Goal: Transaction & Acquisition: Obtain resource

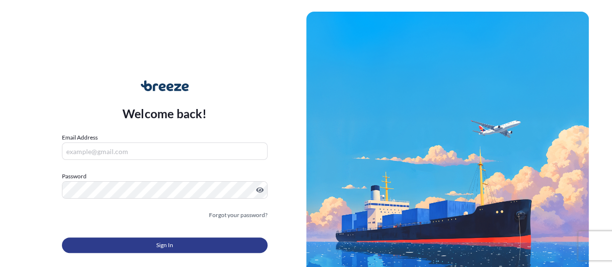
type input "[PERSON_NAME][EMAIL_ADDRESS][PERSON_NAME][DOMAIN_NAME]"
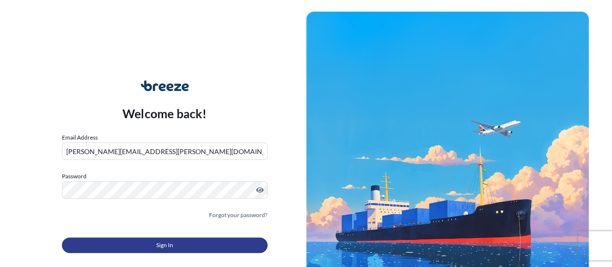
click at [176, 238] on button "Sign In" at bounding box center [165, 244] width 206 height 15
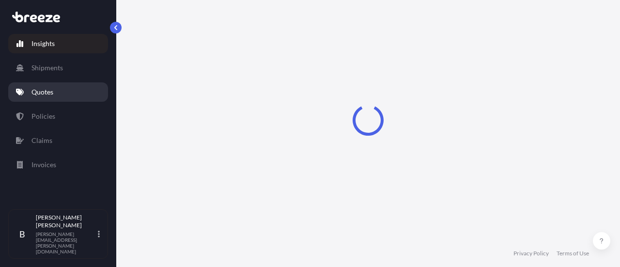
click at [49, 96] on link "Quotes" at bounding box center [58, 91] width 100 height 19
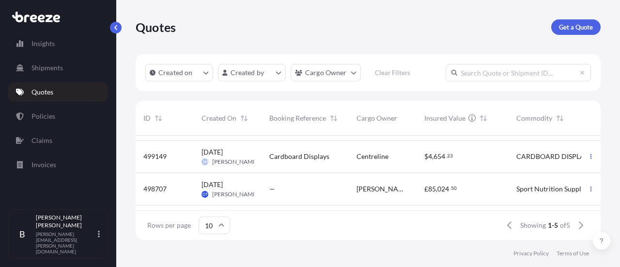
scroll to position [61, 0]
click at [293, 199] on div "—" at bounding box center [304, 188] width 87 height 32
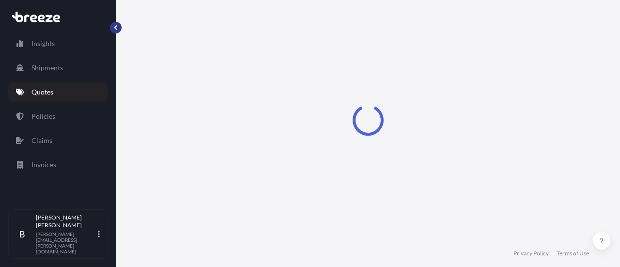
select select "Sea"
select select "2"
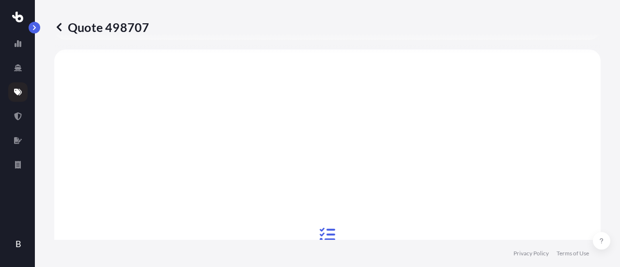
scroll to position [306, 0]
click at [36, 32] on button "button" at bounding box center [35, 28] width 12 height 12
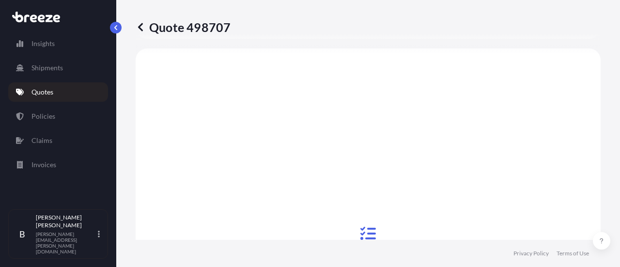
click at [37, 86] on link "Quotes" at bounding box center [58, 91] width 100 height 19
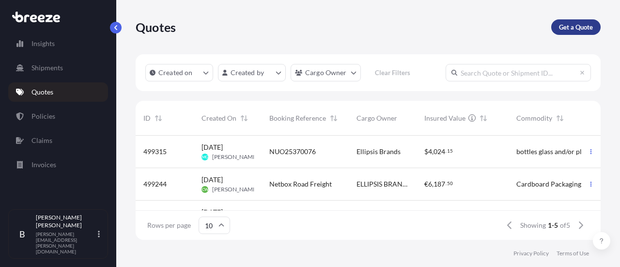
click at [570, 28] on p "Get a Quote" at bounding box center [576, 27] width 34 height 10
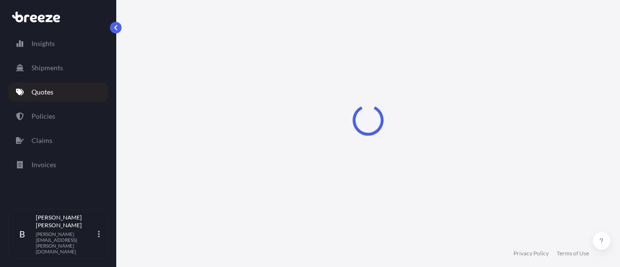
select select "Road"
select select "Sea"
select select "1"
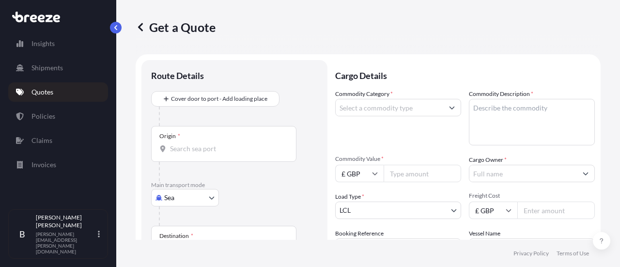
scroll to position [15, 0]
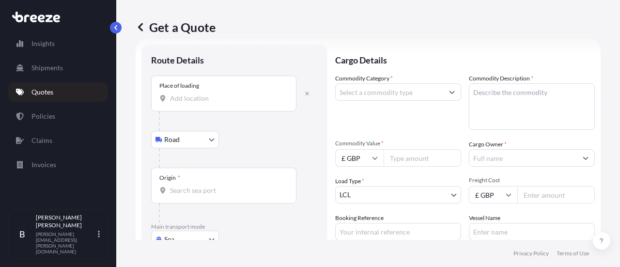
click at [212, 106] on div "Place of loading" at bounding box center [223, 94] width 145 height 36
click at [212, 103] on input "Place of loading" at bounding box center [227, 98] width 114 height 10
click at [305, 88] on button "button" at bounding box center [306, 93] width 21 height 15
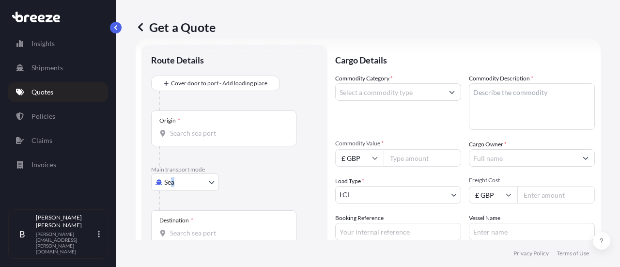
click at [170, 188] on div "Main transport mode Sea Sea Air Road Rail" at bounding box center [234, 188] width 167 height 45
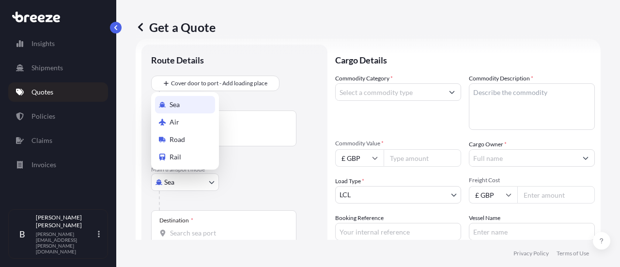
click at [170, 188] on body "0 options available. 5 options available. Insights Shipments Quotes Policies Cl…" at bounding box center [310, 133] width 620 height 267
click at [168, 122] on div "Air" at bounding box center [185, 121] width 60 height 17
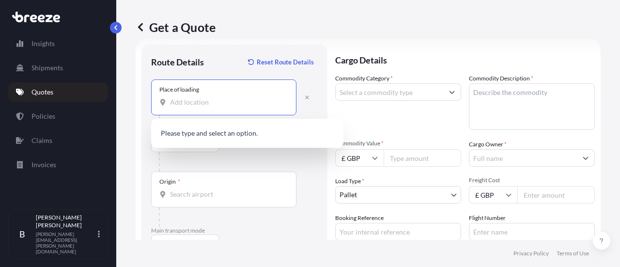
click at [188, 102] on input "Place of loading" at bounding box center [227, 102] width 114 height 10
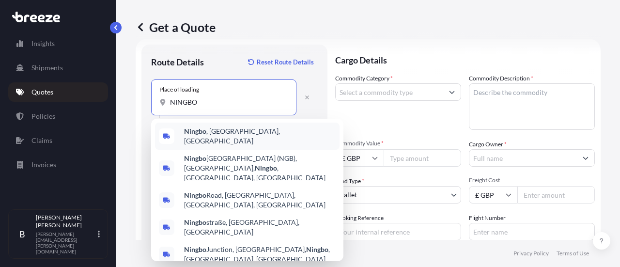
click at [213, 132] on span "[GEOGRAPHIC_DATA] , [GEOGRAPHIC_DATA], [GEOGRAPHIC_DATA]" at bounding box center [260, 135] width 152 height 19
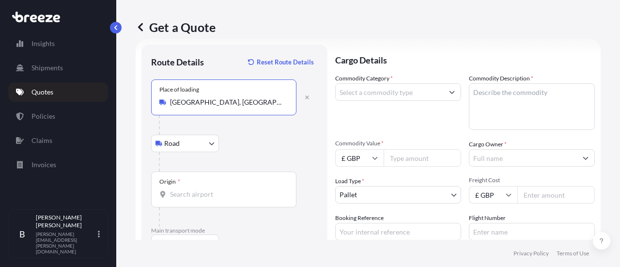
type input "[GEOGRAPHIC_DATA], [GEOGRAPHIC_DATA], [GEOGRAPHIC_DATA]"
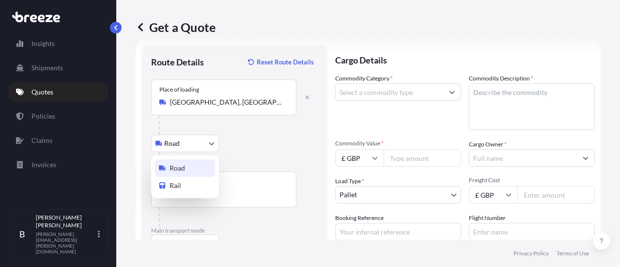
click at [194, 145] on body "0 options available. 5 options available. 0 options available. 5 options availa…" at bounding box center [310, 133] width 620 height 267
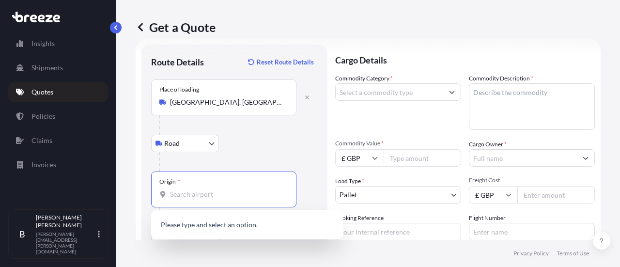
click at [196, 192] on input "Origin *" at bounding box center [227, 194] width 114 height 10
click at [212, 218] on div "CN PKX - Daxing, [GEOGRAPHIC_DATA]" at bounding box center [247, 225] width 184 height 23
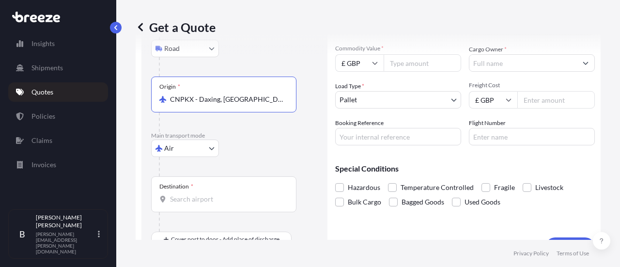
scroll to position [132, 0]
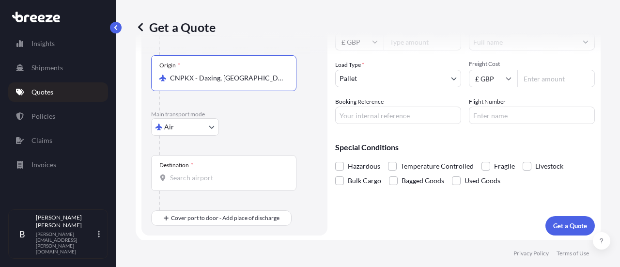
type input "CNPKX - Daxing, [GEOGRAPHIC_DATA]"
click at [195, 183] on div "Destination *" at bounding box center [223, 173] width 145 height 36
click at [195, 183] on input "Destination *" at bounding box center [227, 178] width 114 height 10
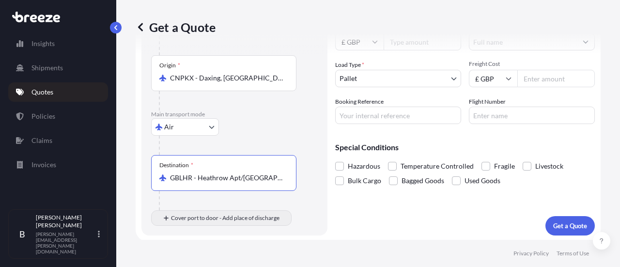
type input "GBLHR - Heathrow Apt/[GEOGRAPHIC_DATA], [GEOGRAPHIC_DATA]"
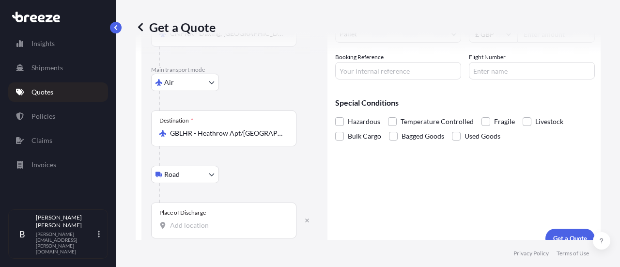
scroll to position [177, 0]
click at [185, 220] on input "Place of Discharge" at bounding box center [227, 224] width 114 height 10
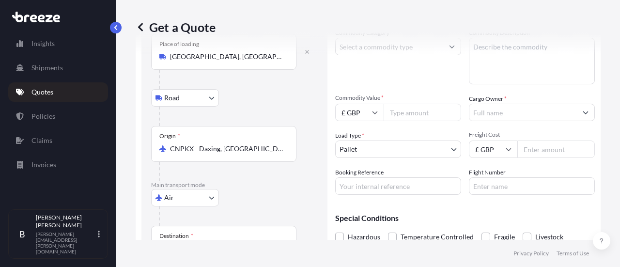
scroll to position [2, 0]
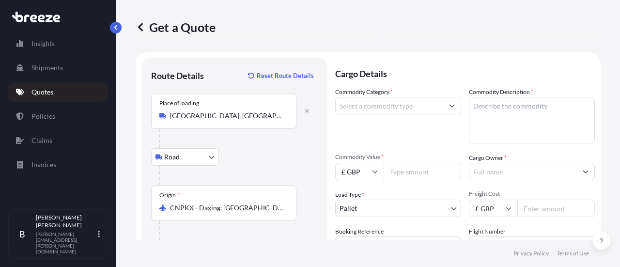
type input "Wymondham NR18, [GEOGRAPHIC_DATA]"
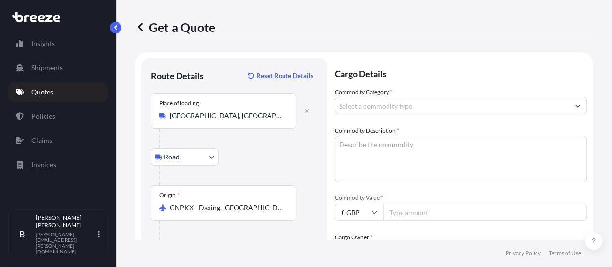
click at [370, 102] on input "Commodity Category *" at bounding box center [452, 105] width 234 height 17
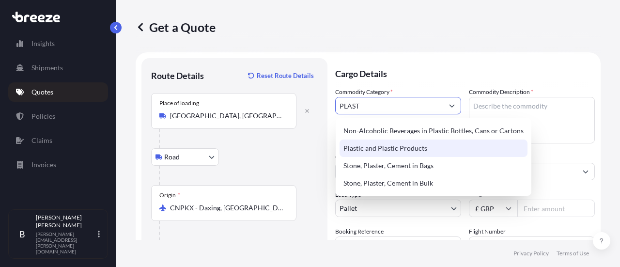
click at [375, 141] on div "Plastic and Plastic Products" at bounding box center [433, 147] width 188 height 17
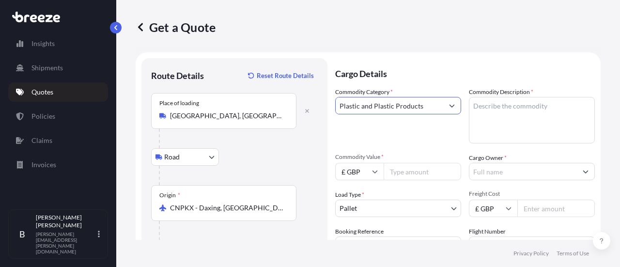
type input "Plastic and Plastic Products"
click at [498, 105] on textarea "Commodity Description *" at bounding box center [532, 120] width 126 height 46
type textarea "PACKAGING"
click at [410, 167] on input "Commodity Value *" at bounding box center [421, 171] width 77 height 17
click at [371, 175] on input "£ GBP" at bounding box center [359, 171] width 48 height 17
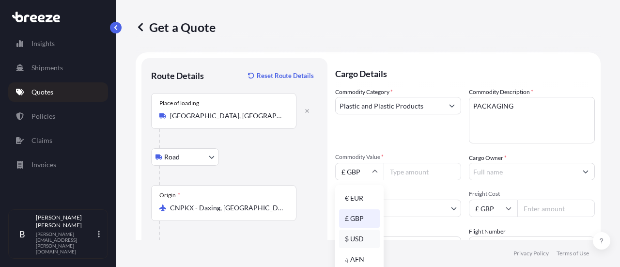
click at [357, 236] on div "$ USD" at bounding box center [359, 238] width 41 height 18
type input "$ USD"
click at [411, 171] on input "Commodity Value *" at bounding box center [421, 171] width 77 height 17
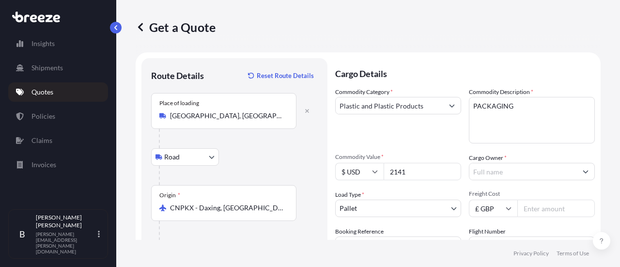
type input "2141"
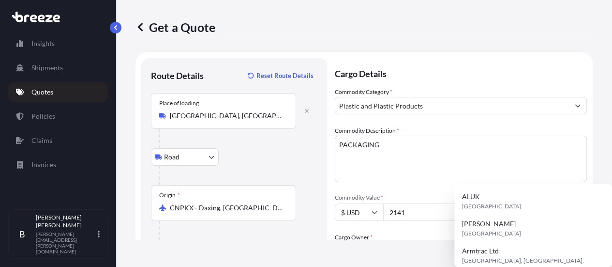
click at [485, 242] on input "Cargo Owner *" at bounding box center [452, 250] width 234 height 17
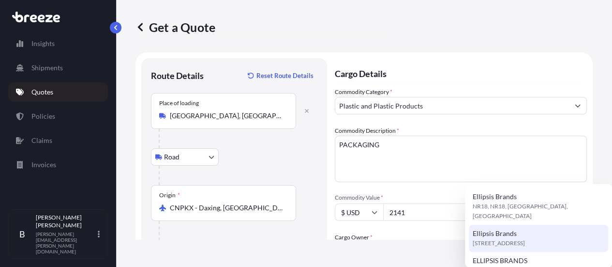
click at [525, 238] on span "[STREET_ADDRESS]" at bounding box center [499, 243] width 52 height 10
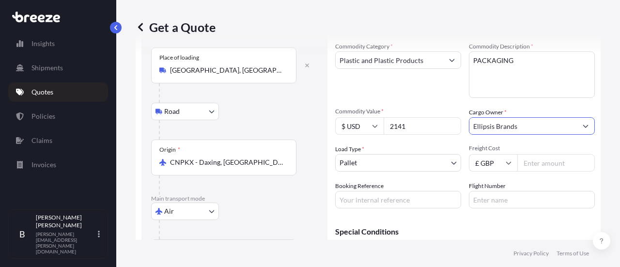
scroll to position [46, 0]
type input "Ellipsis Brands"
click at [546, 162] on input "Freight Cost" at bounding box center [555, 163] width 77 height 17
click at [546, 165] on input "Freight Cost" at bounding box center [555, 163] width 77 height 17
type input "1754"
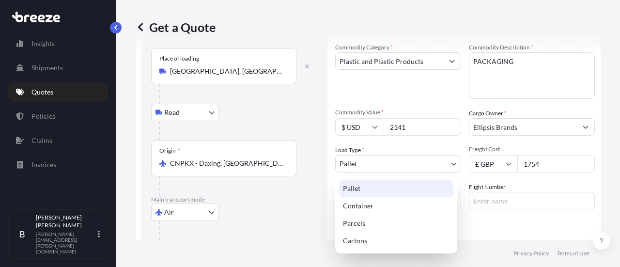
click at [409, 160] on body "Insights Shipments Quotes Policies Claims Invoices B [PERSON_NAME] [PERSON_NAME…" at bounding box center [310, 133] width 620 height 267
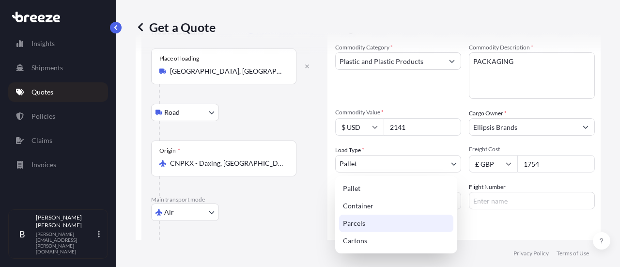
click at [349, 222] on div "Parcels" at bounding box center [396, 222] width 114 height 17
click at [359, 170] on body "Insights Shipments Quotes Policies Claims Invoices B [PERSON_NAME] [PERSON_NAME…" at bounding box center [310, 133] width 620 height 267
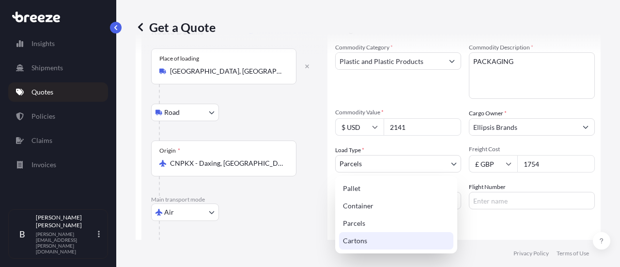
click at [364, 244] on div "Cartons" at bounding box center [396, 240] width 114 height 17
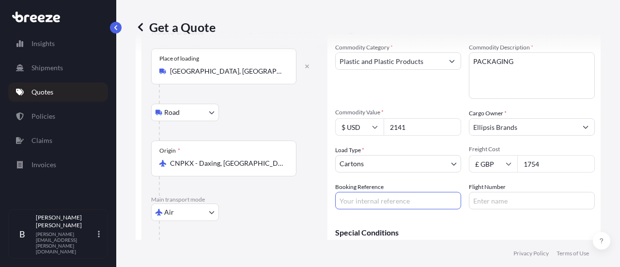
click at [379, 207] on input "Booking Reference" at bounding box center [398, 200] width 126 height 17
type input "2NIA5090019"
click at [476, 200] on input "Flight Number" at bounding box center [532, 200] width 126 height 17
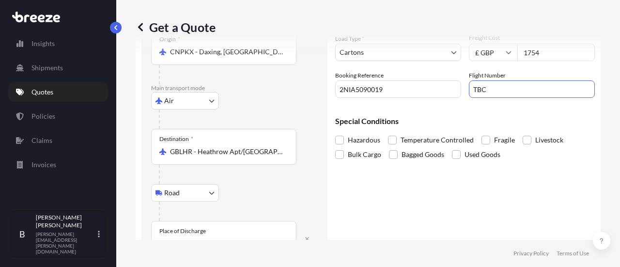
scroll to position [189, 0]
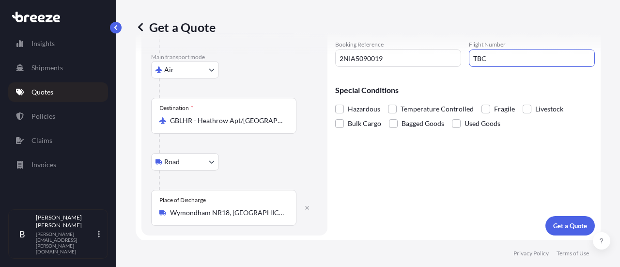
type input "TBC"
click at [462, 193] on div "Cargo Details Commodity Category * Plastic and Plastic Products Commodity Descr…" at bounding box center [464, 53] width 259 height 364
click at [567, 232] on button "Get a Quote" at bounding box center [569, 225] width 49 height 19
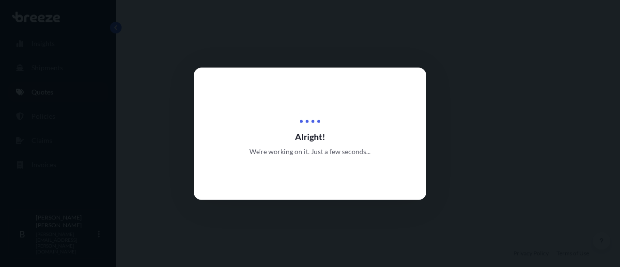
select select "Road"
select select "Air"
select select "Road"
select select "4"
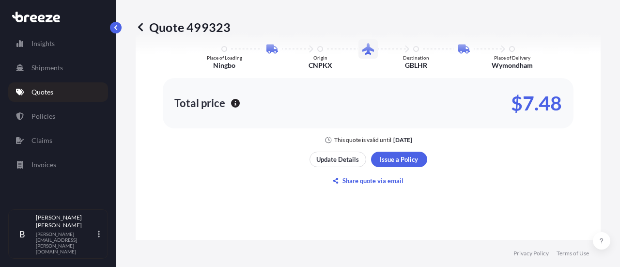
scroll to position [674, 0]
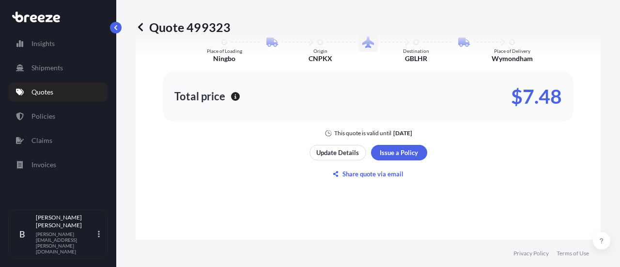
click at [399, 159] on div "Update Details Issue a Policy Share quote via email" at bounding box center [368, 163] width 118 height 37
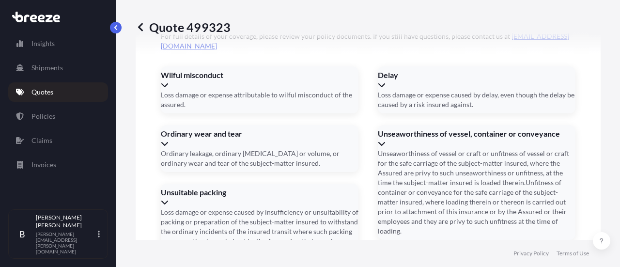
scroll to position [1396, 0]
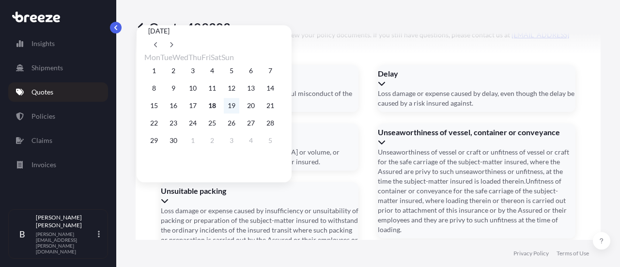
click at [239, 108] on button "19" at bounding box center [231, 105] width 15 height 15
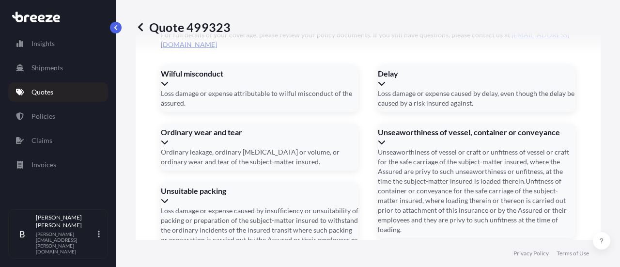
type input "[DATE]"
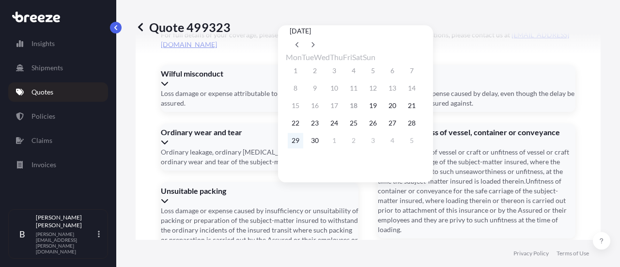
click at [300, 143] on button "29" at bounding box center [295, 140] width 15 height 15
type input "[DATE]"
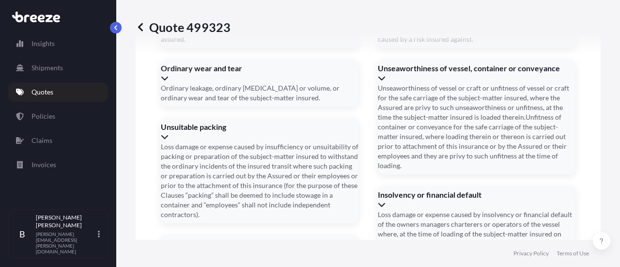
scroll to position [1496, 0]
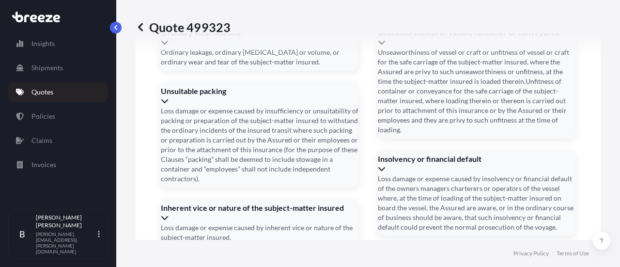
type input "TBC"
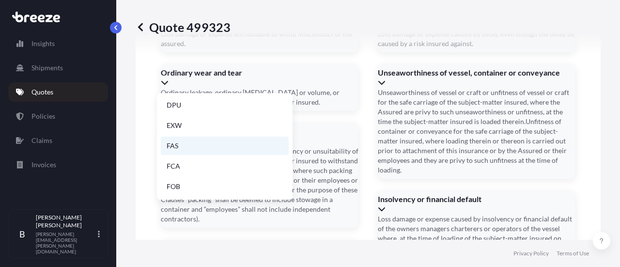
scroll to position [1456, 0]
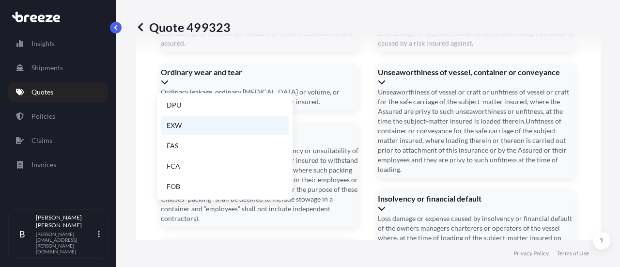
click at [187, 129] on li "EXW" at bounding box center [225, 125] width 128 height 18
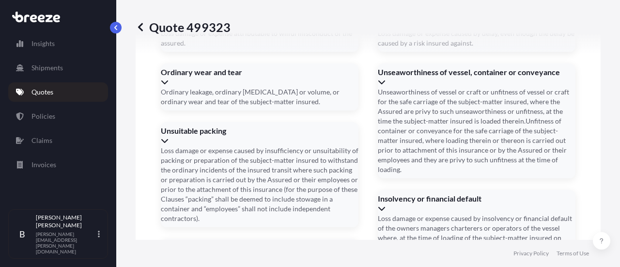
scroll to position [1516, 0]
